Goal: Information Seeking & Learning: Learn about a topic

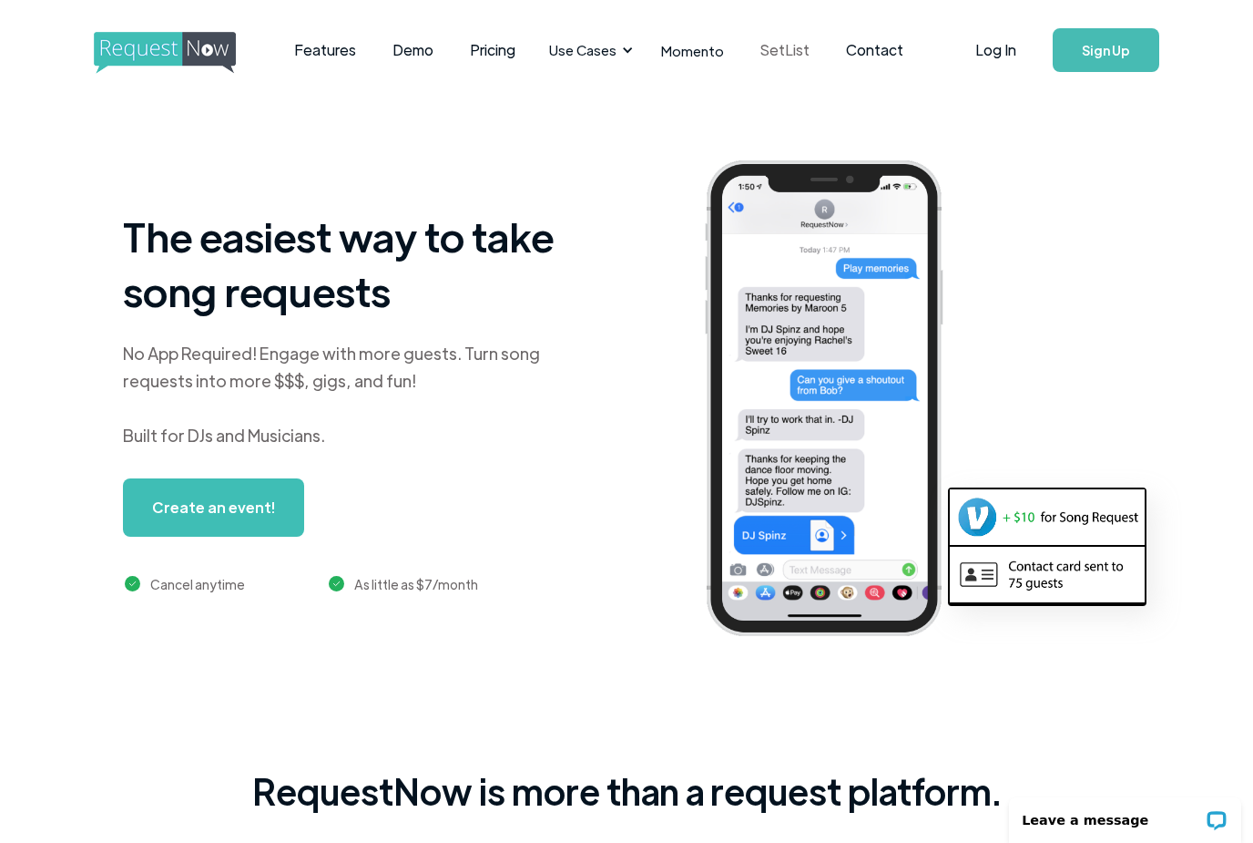
click at [760, 50] on link "SetList" at bounding box center [785, 50] width 86 height 56
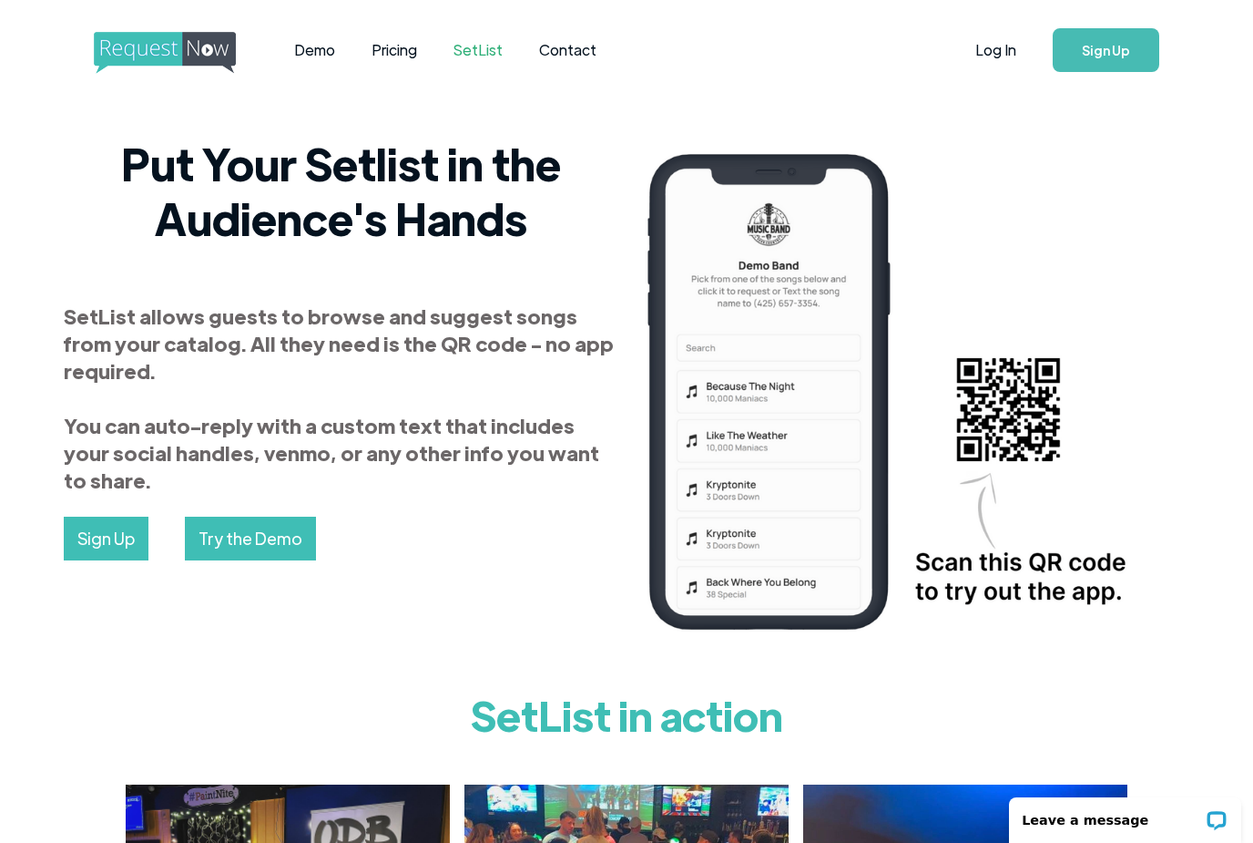
click at [163, 73] on img "home" at bounding box center [182, 53] width 176 height 42
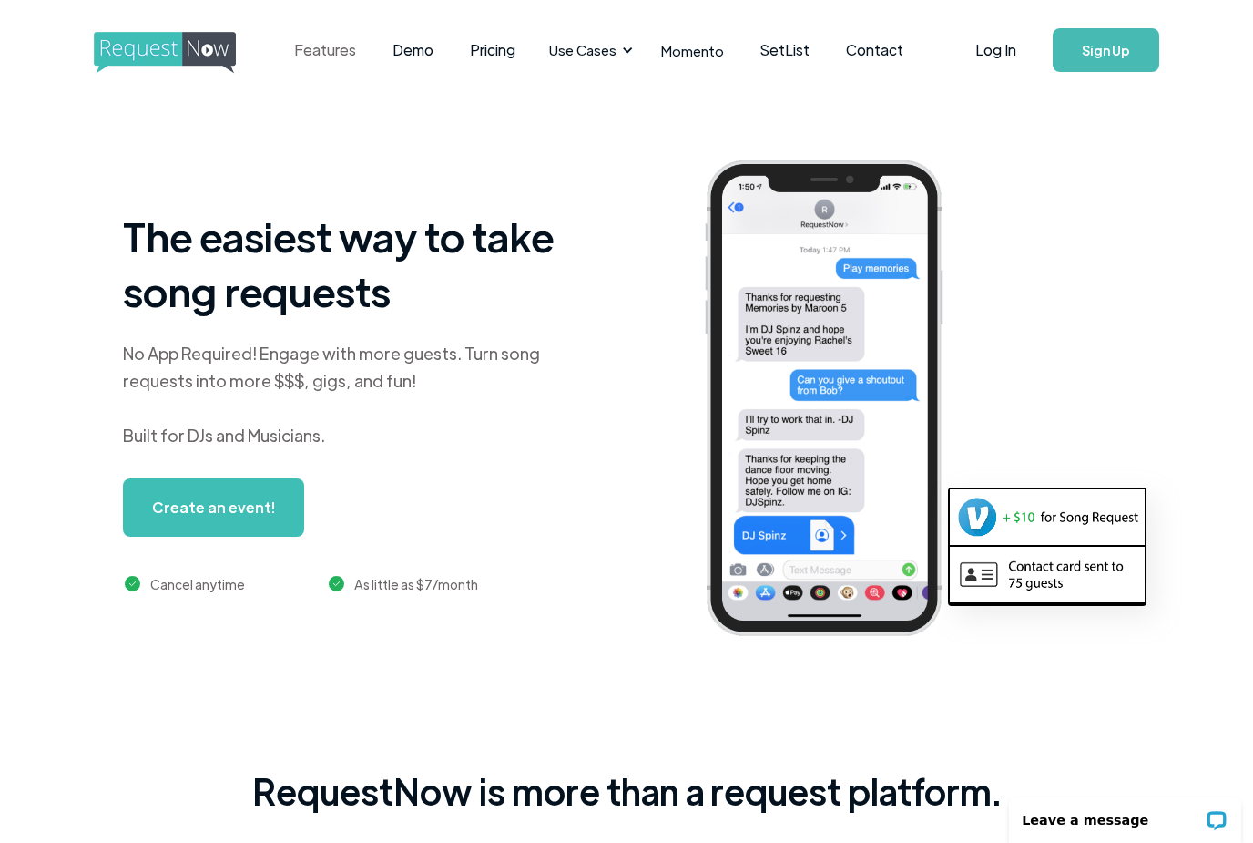
click at [311, 65] on link "Features" at bounding box center [325, 50] width 98 height 56
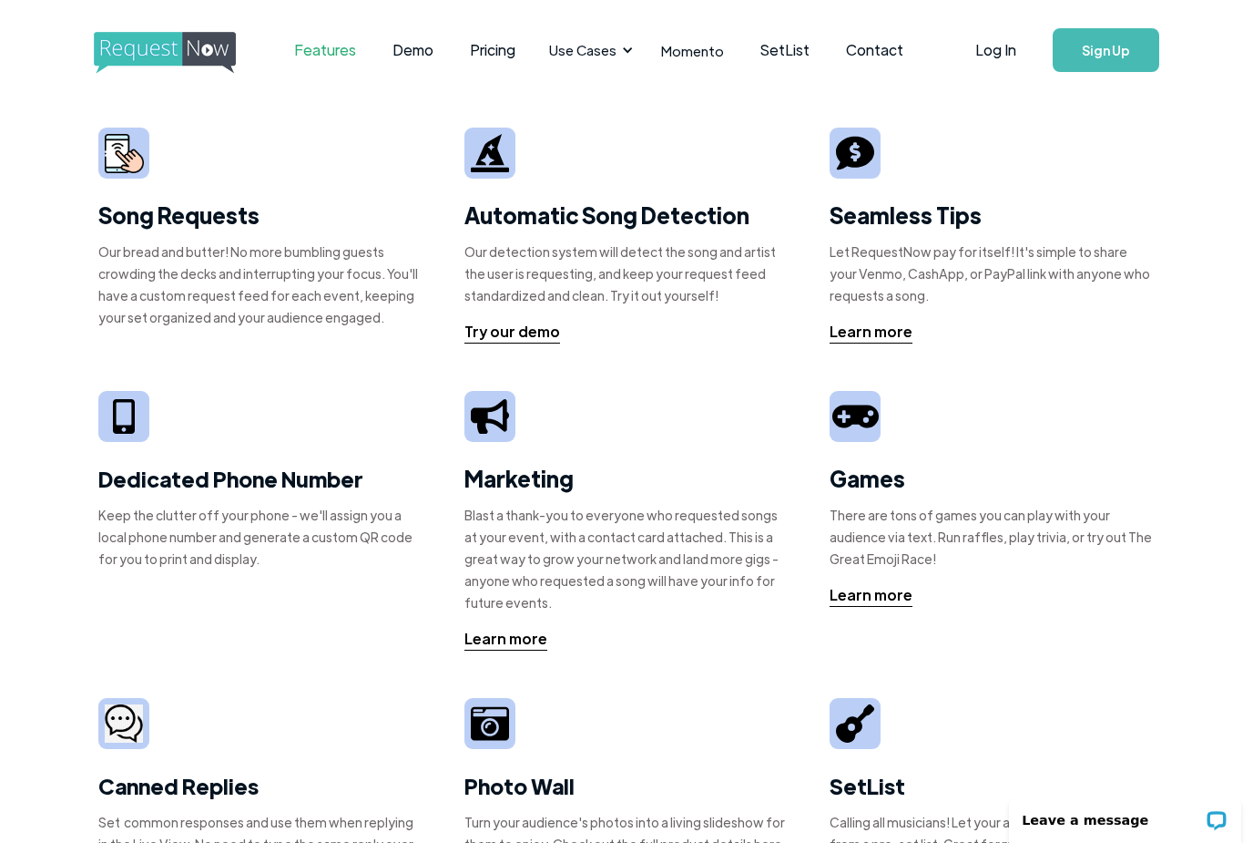
click at [180, 50] on img "home" at bounding box center [182, 53] width 176 height 42
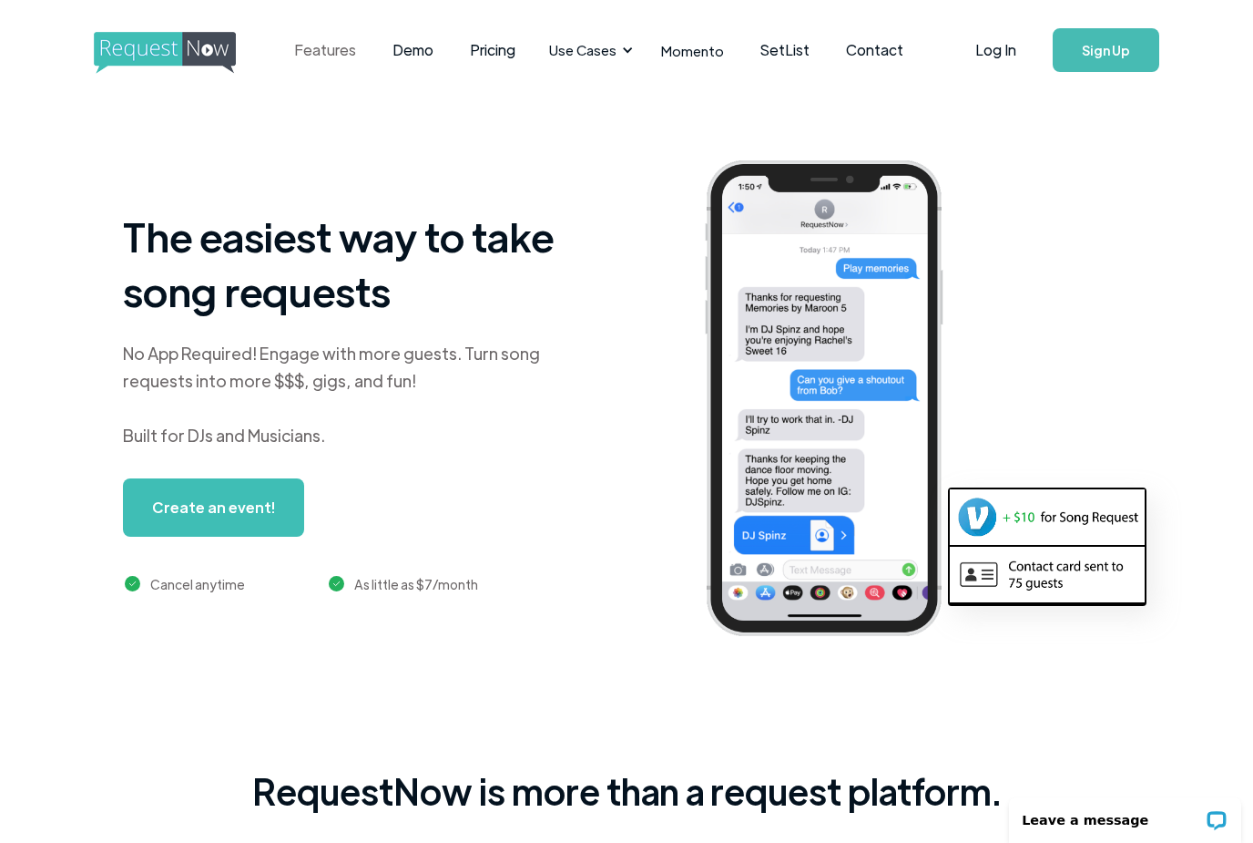
click at [325, 50] on link "Features" at bounding box center [325, 50] width 98 height 56
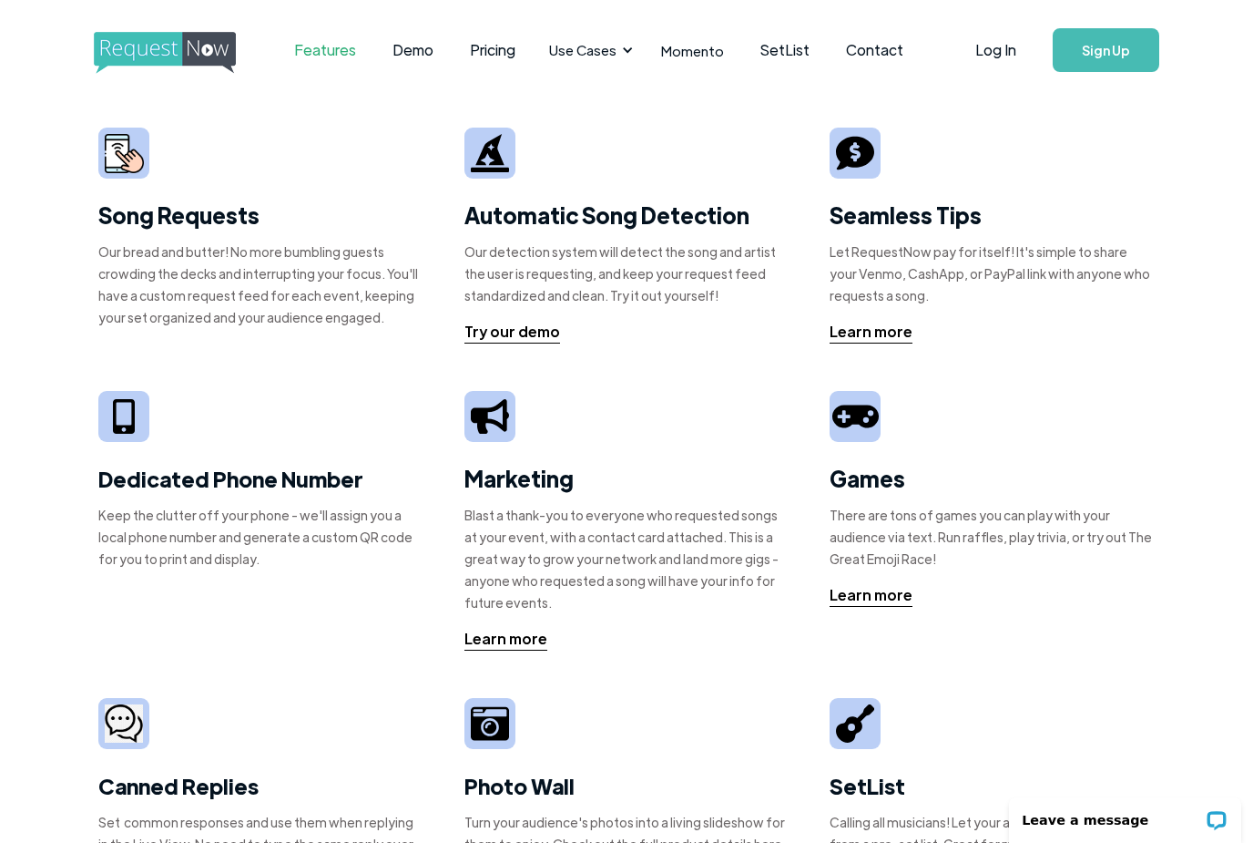
click at [853, 154] on img at bounding box center [855, 153] width 38 height 38
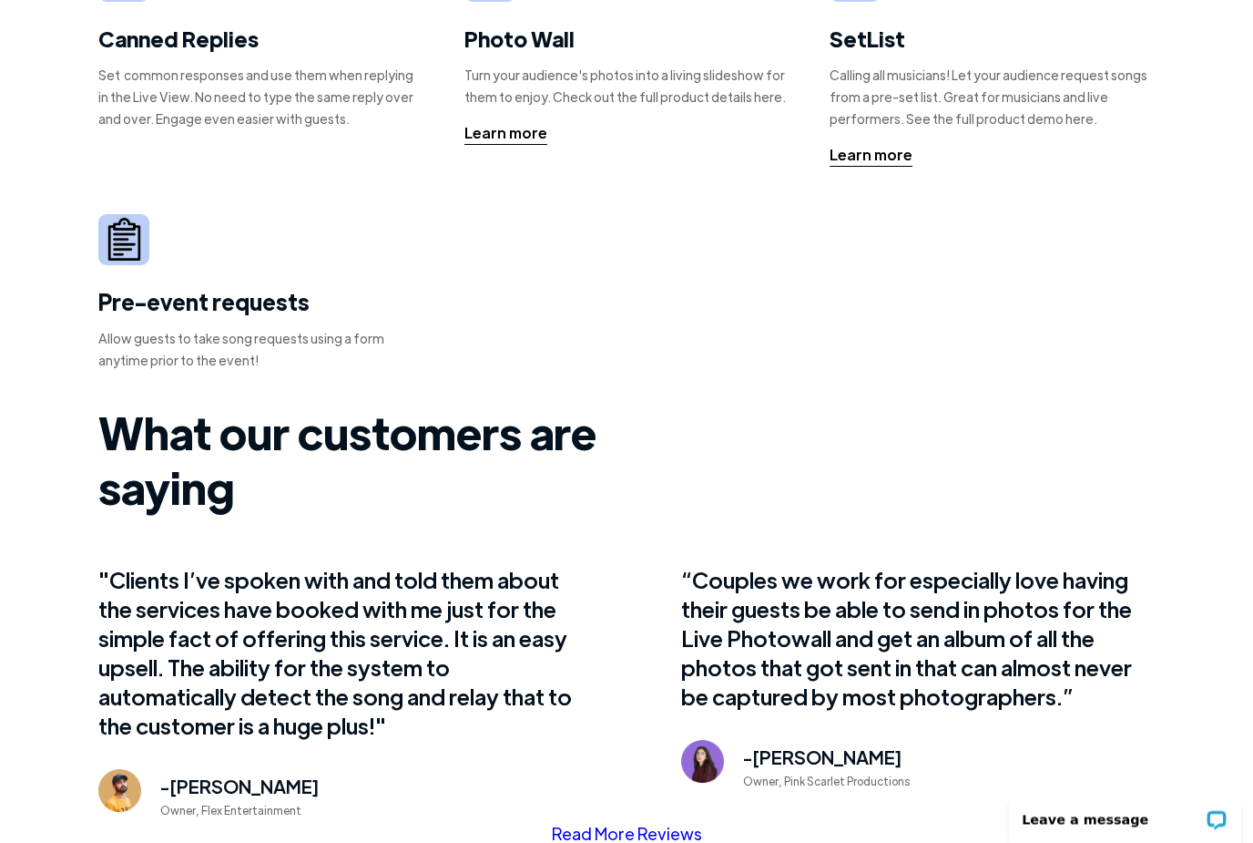
scroll to position [747, 0]
click at [107, 250] on img at bounding box center [124, 239] width 43 height 43
click at [116, 250] on img at bounding box center [124, 239] width 43 height 43
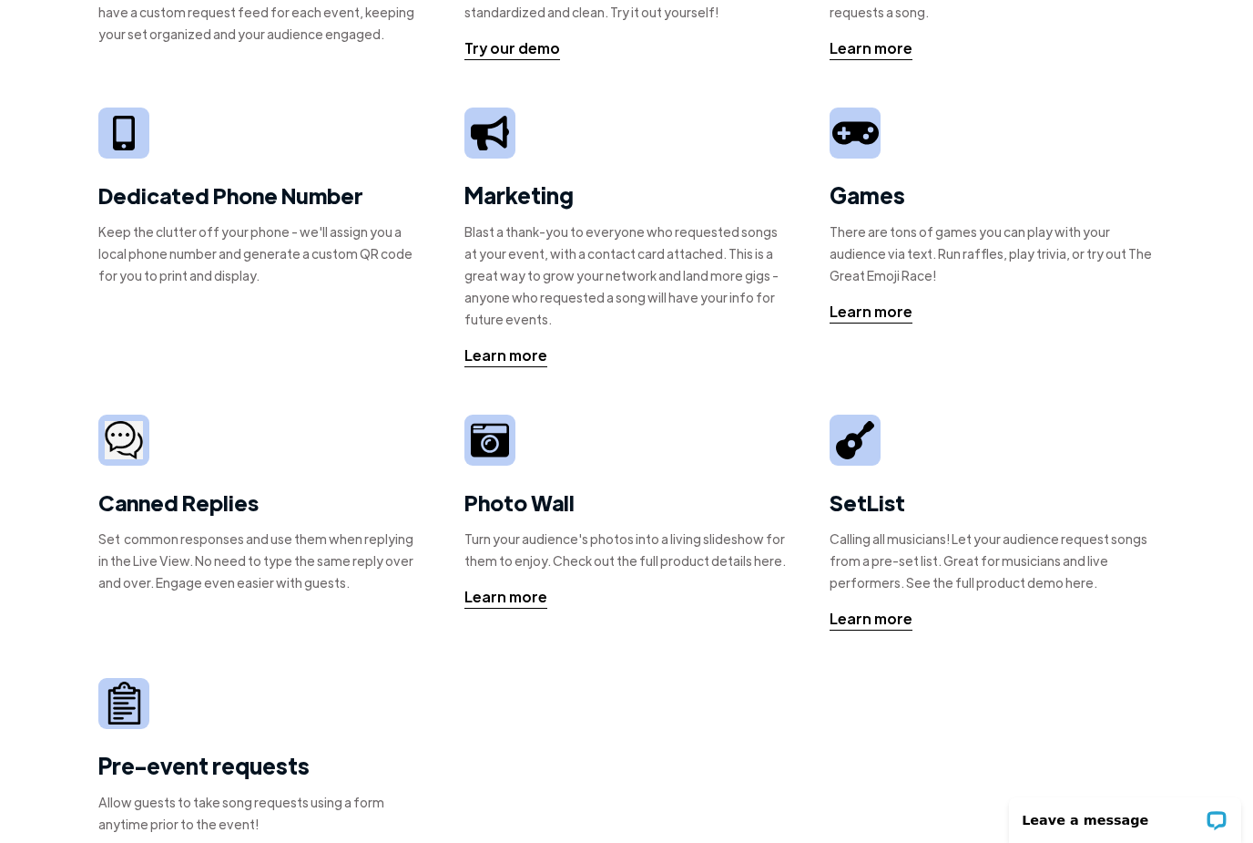
scroll to position [0, 0]
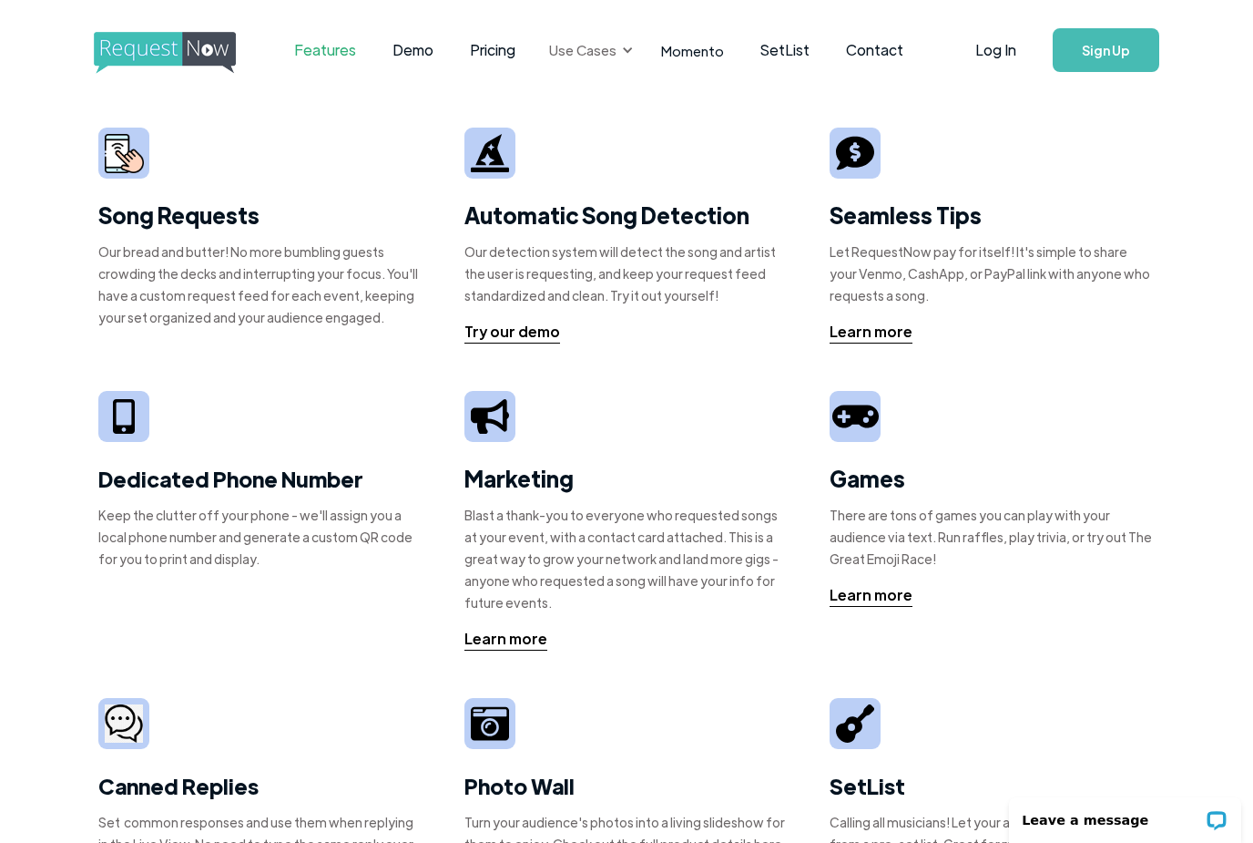
click at [597, 43] on div "Use Cases" at bounding box center [582, 50] width 67 height 20
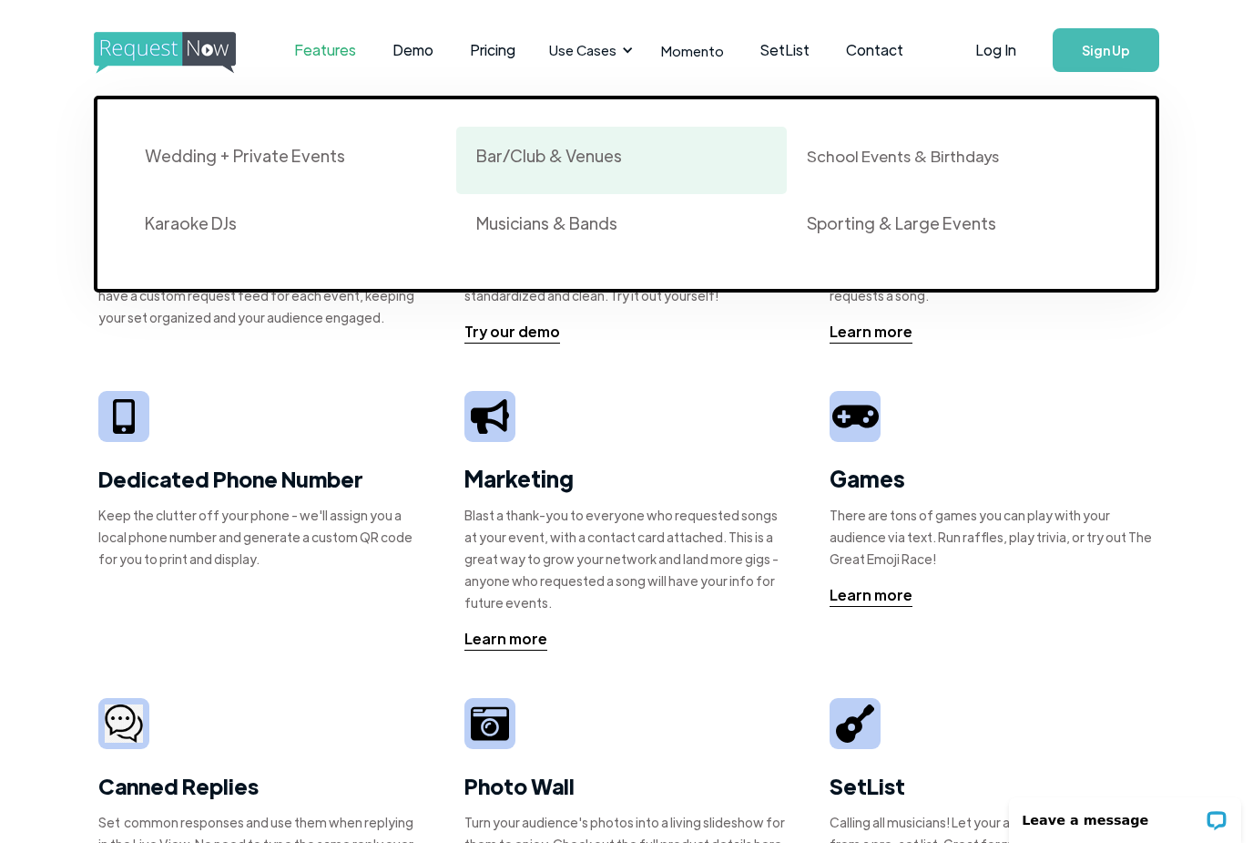
click at [529, 159] on div "Bar/Club & Venues" at bounding box center [549, 156] width 146 height 22
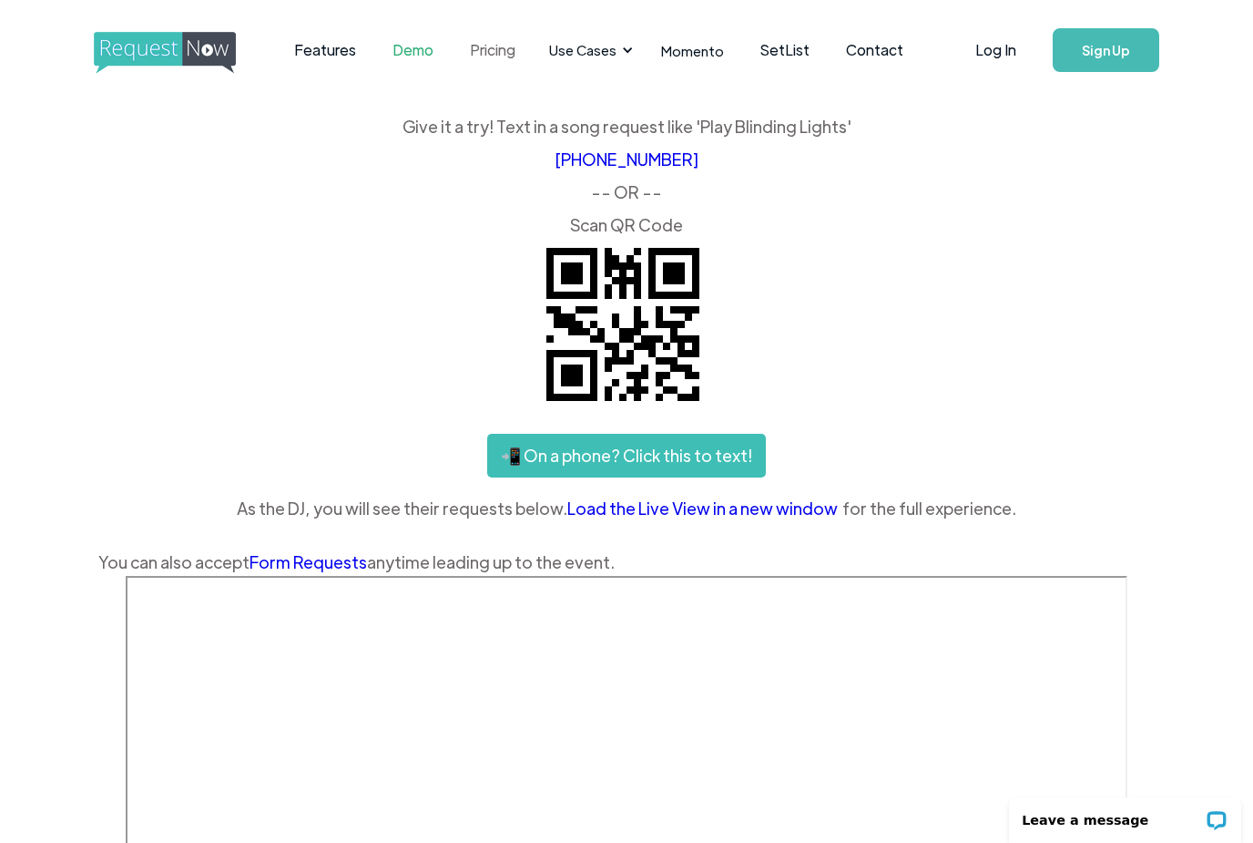
click at [497, 52] on link "Pricing" at bounding box center [493, 50] width 82 height 56
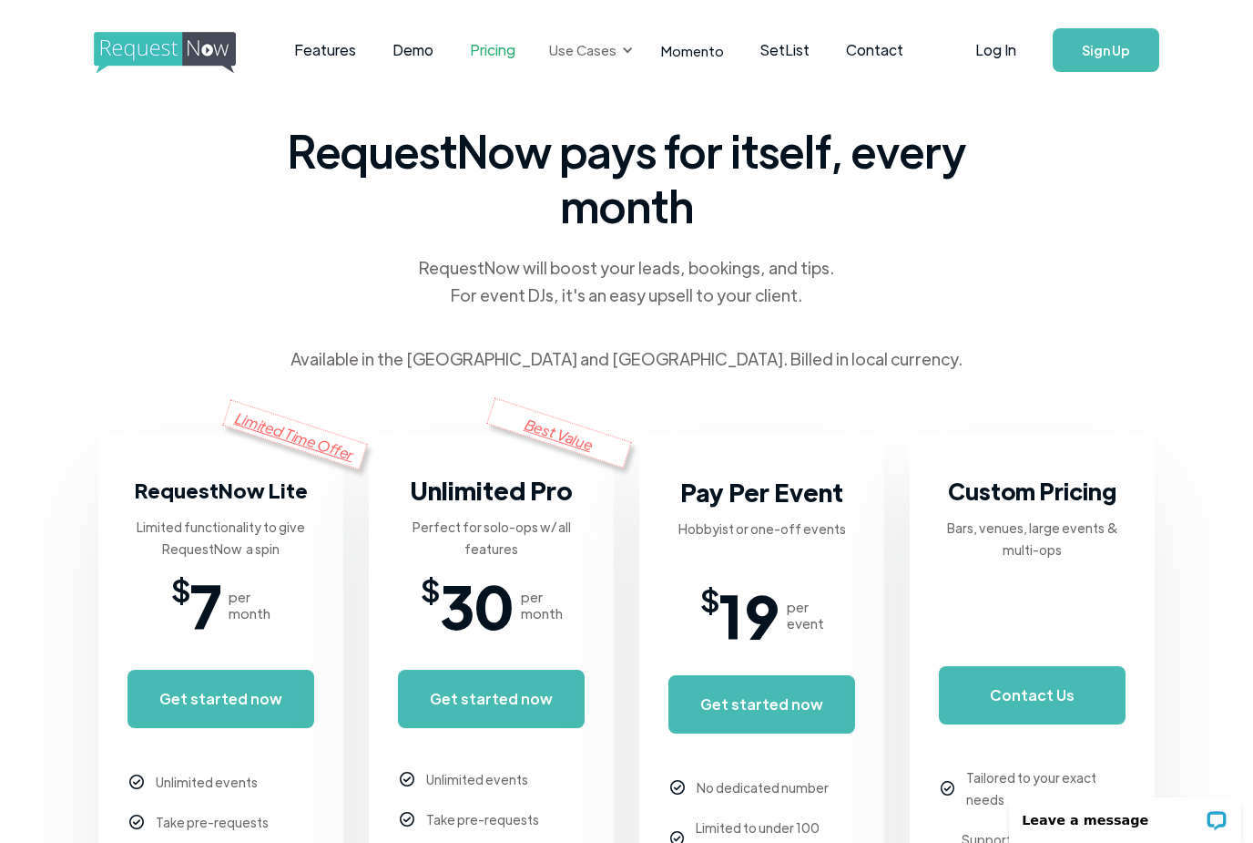
click at [614, 55] on div "Use Cases" at bounding box center [588, 50] width 100 height 56
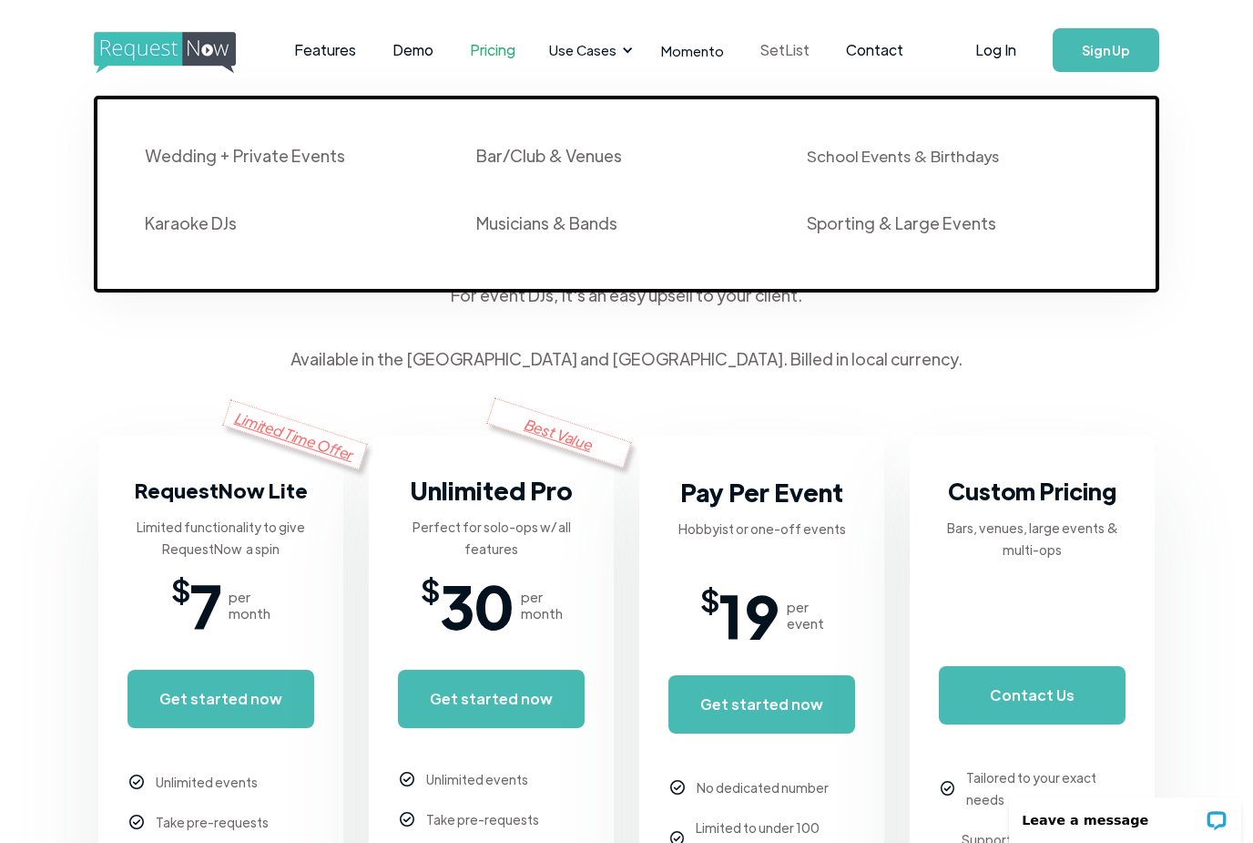
click at [763, 50] on link "SetList" at bounding box center [785, 50] width 86 height 56
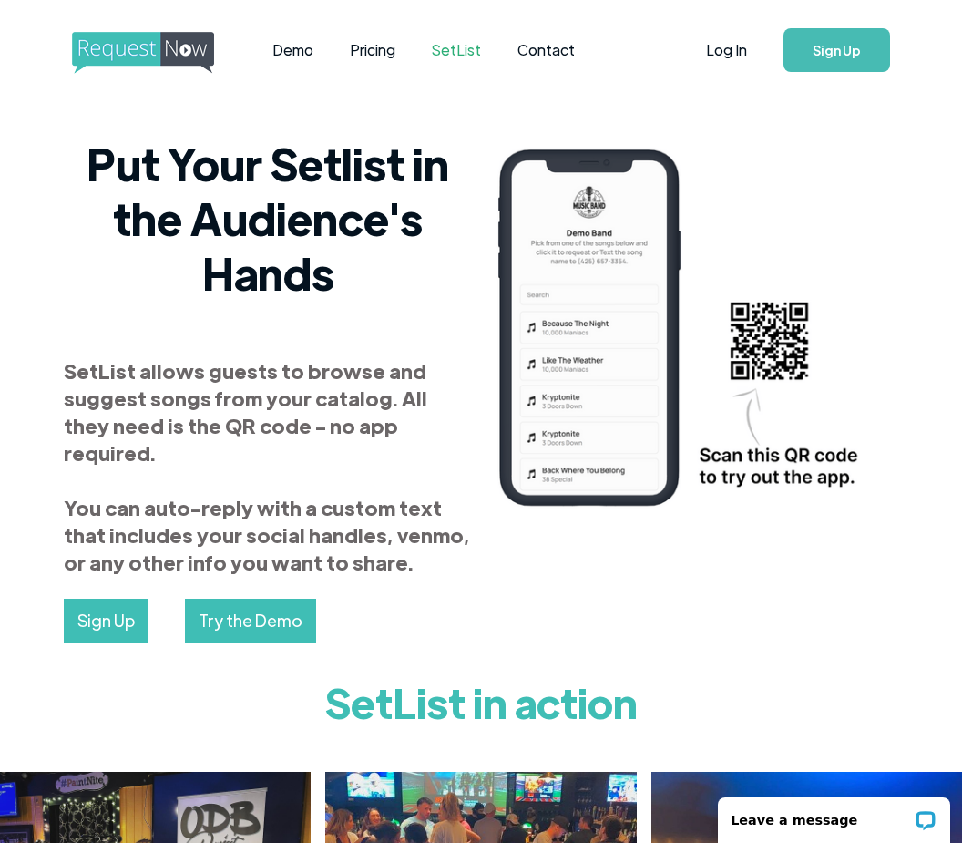
click at [117, 274] on h2 "Put Your Setlist in the Audience's Hands" at bounding box center [268, 218] width 408 height 164
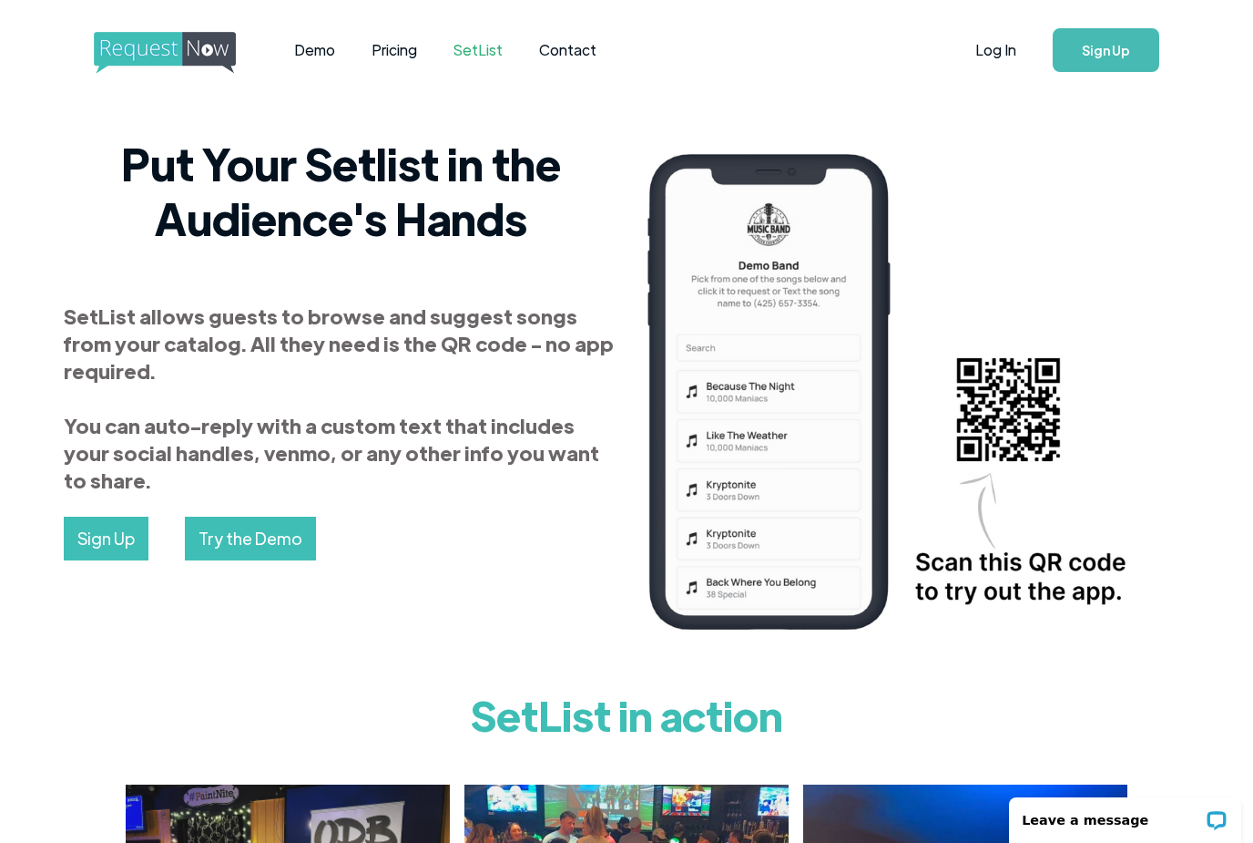
click at [7, 3] on div "Demo Pricing SetList Contact Log In Sign Up" at bounding box center [626, 50] width 1253 height 100
